Goal: Task Accomplishment & Management: Manage account settings

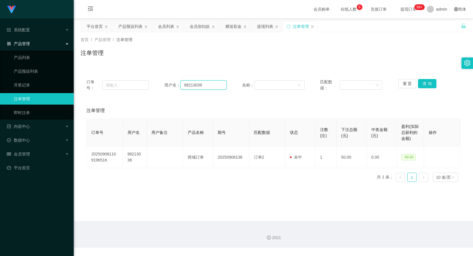
drag, startPoint x: 201, startPoint y: 83, endPoint x: 164, endPoint y: 84, distance: 36.3
click at [164, 84] on div "用户名： 98213038" at bounding box center [195, 85] width 62 height 12
paste input "1215120"
type input "91215120"
click at [431, 86] on button "查 询" at bounding box center [427, 83] width 18 height 9
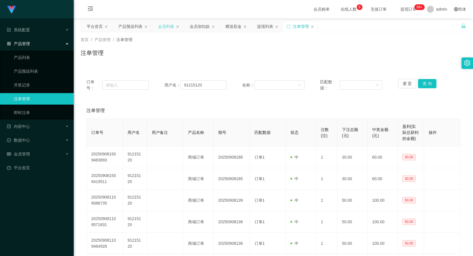
click at [166, 27] on div "会员列表" at bounding box center [166, 26] width 16 height 11
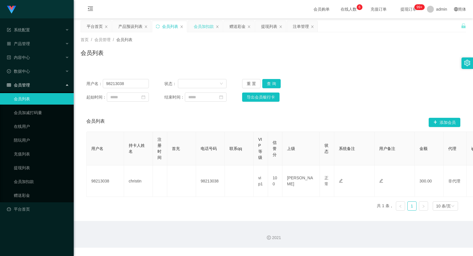
click at [205, 28] on div "会员加扣款" at bounding box center [204, 26] width 20 height 11
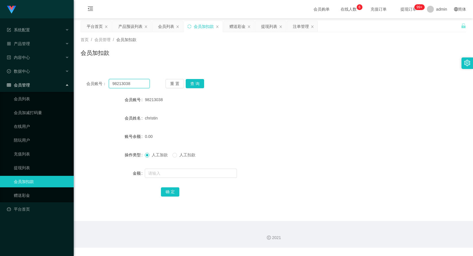
drag, startPoint x: 142, startPoint y: 85, endPoint x: 94, endPoint y: 85, distance: 47.5
click at [94, 85] on div "会员账号： 98213038" at bounding box center [117, 83] width 63 height 9
paste input "1215120"
click at [192, 84] on button "查 询" at bounding box center [195, 83] width 18 height 9
drag, startPoint x: 133, startPoint y: 85, endPoint x: 86, endPoint y: 80, distance: 47.8
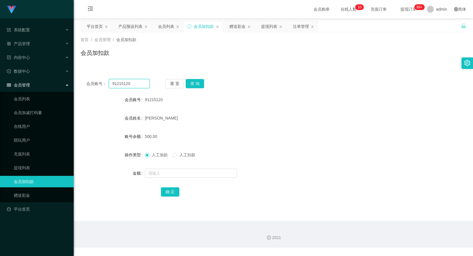
click at [86, 80] on div "会员账号： 91215120 重 置 查 询" at bounding box center [273, 83] width 385 height 9
paste input "liuxia"
click at [198, 85] on button "查 询" at bounding box center [195, 83] width 18 height 9
drag, startPoint x: 126, startPoint y: 82, endPoint x: 81, endPoint y: 83, distance: 44.9
click at [81, 83] on div "会员账号： liuxia 重 置 查 询" at bounding box center [273, 83] width 385 height 9
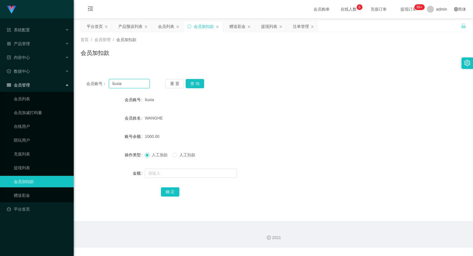
paste input "Tanml"
type input "Tanml"
click at [196, 80] on button "查 询" at bounding box center [195, 83] width 18 height 9
click at [196, 81] on div "重 置 查 询" at bounding box center [196, 83] width 63 height 9
click at [197, 84] on button "查 询" at bounding box center [195, 83] width 18 height 9
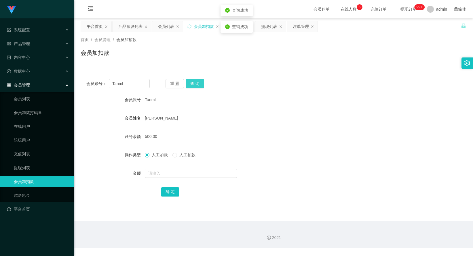
click at [190, 86] on button "查 询" at bounding box center [195, 83] width 18 height 9
